Goal: Task Accomplishment & Management: Manage account settings

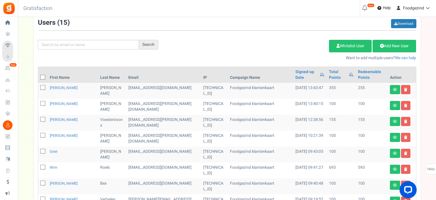
scroll to position [54, 0]
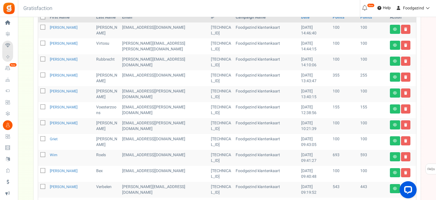
scroll to position [142, 0]
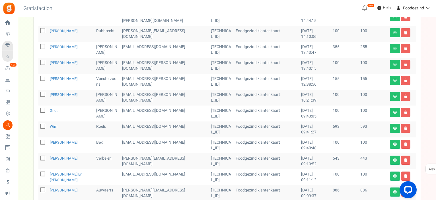
click at [29, 73] on div "We've rolled out a NEW FEATURE! convert potential guest orders to customers. Ch…" at bounding box center [227, 90] width 407 height 421
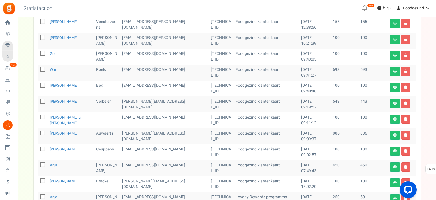
scroll to position [277, 0]
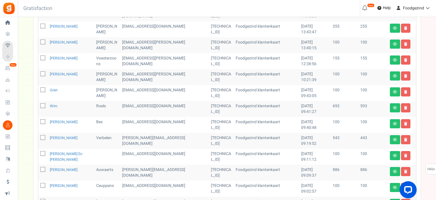
scroll to position [106, 0]
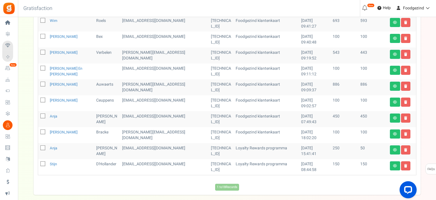
scroll to position [277, 0]
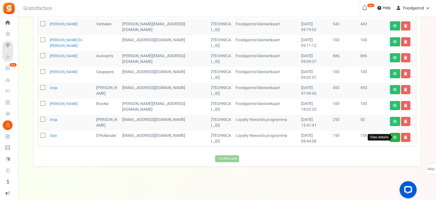
click at [396, 137] on icon at bounding box center [395, 137] width 4 height 3
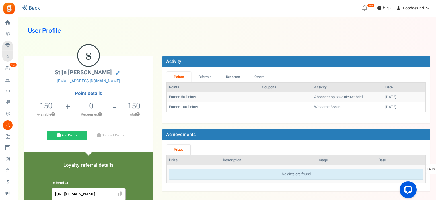
click at [39, 10] on link "Back" at bounding box center [31, 8] width 18 height 7
